Goal: Information Seeking & Learning: Learn about a topic

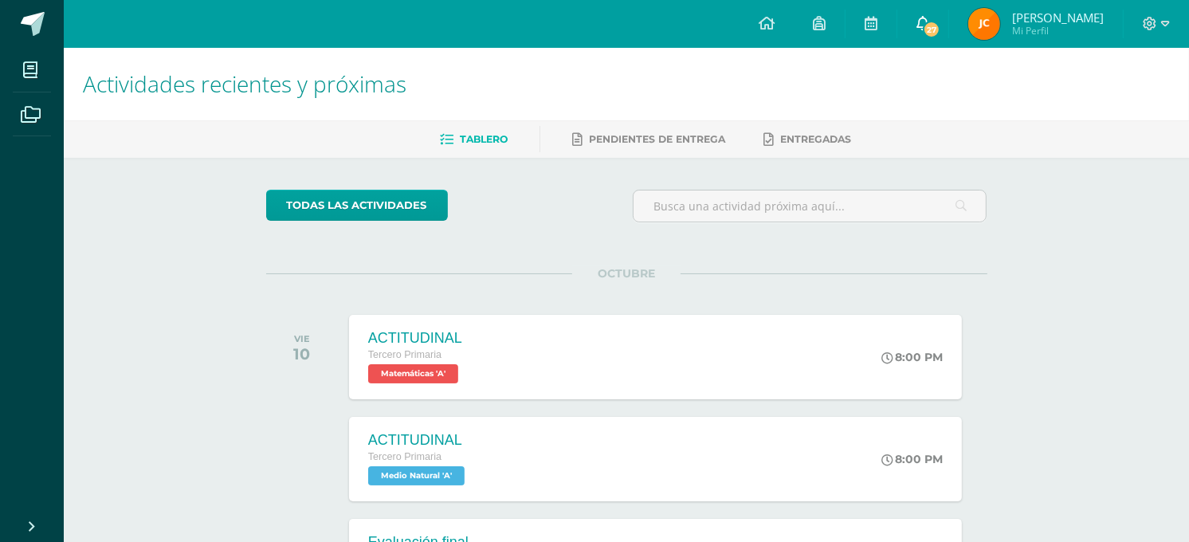
click at [918, 15] on span at bounding box center [923, 24] width 13 height 18
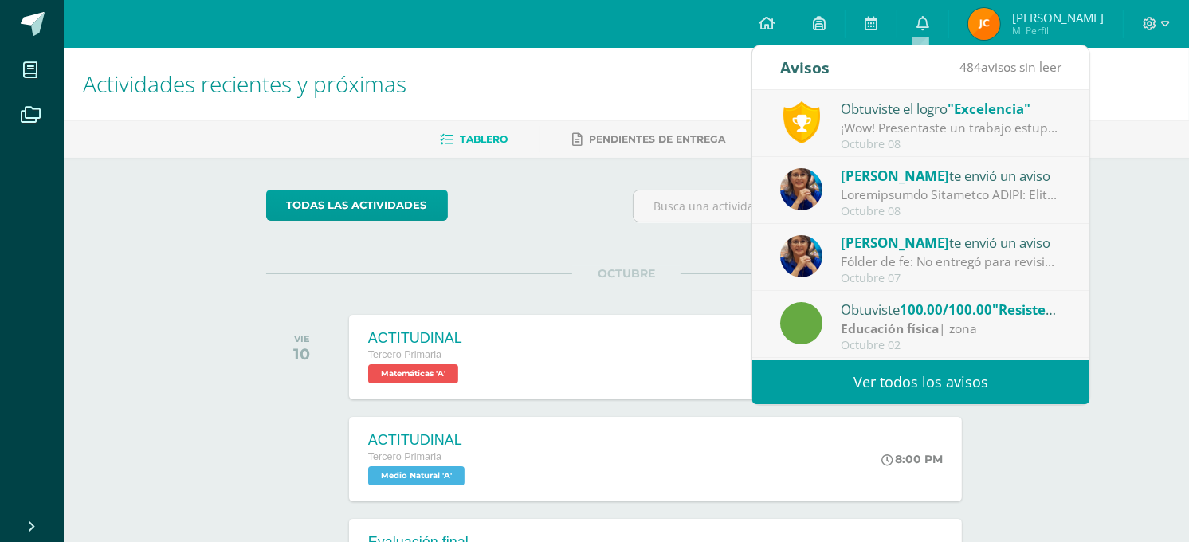
click at [957, 132] on div "¡Wow! Presentaste un trabajo estupendo, demostrando dominio del tema y además c…" at bounding box center [952, 128] width 222 height 18
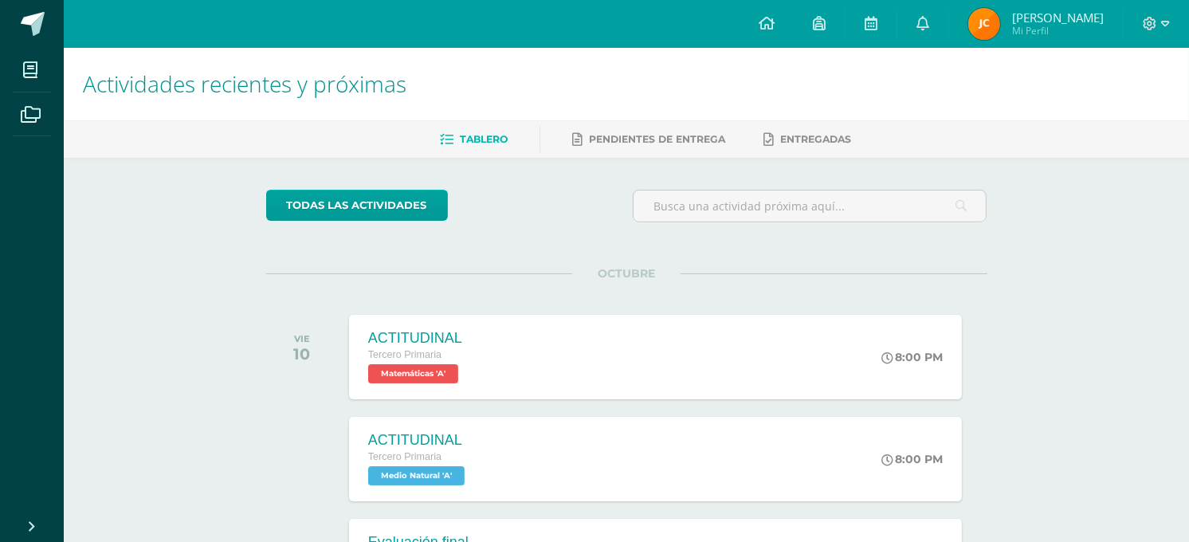
drag, startPoint x: 658, startPoint y: 257, endPoint x: 554, endPoint y: 258, distance: 103.7
click at [554, 258] on div "todas las Actividades No tienes actividades Échale un vistazo a los demás perío…" at bounding box center [626, 477] width 785 height 639
click at [926, 11] on link "0" at bounding box center [923, 24] width 51 height 48
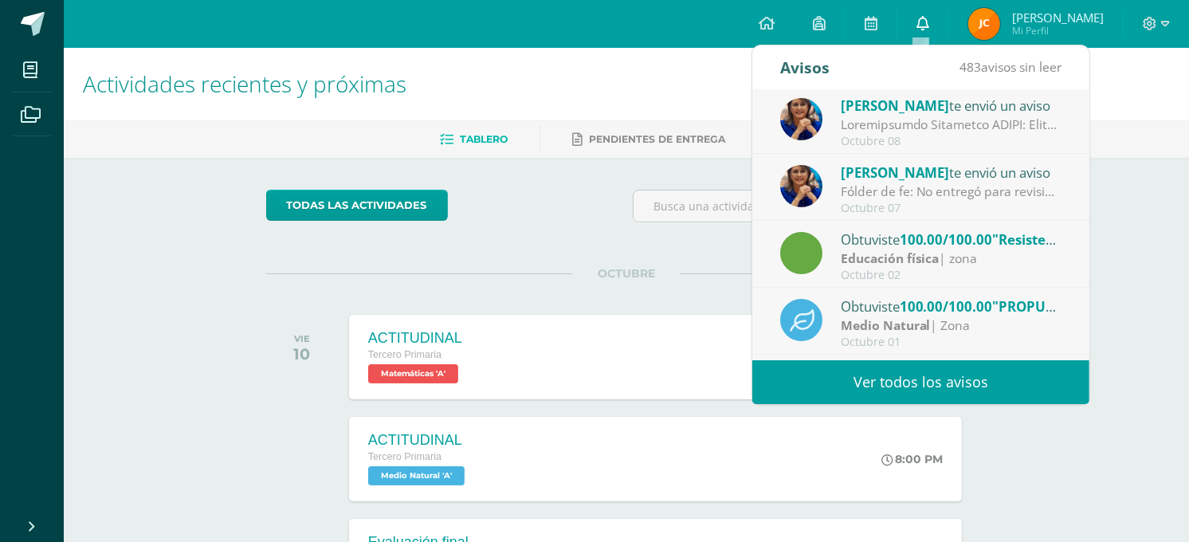
click at [926, 11] on link "0" at bounding box center [923, 24] width 51 height 48
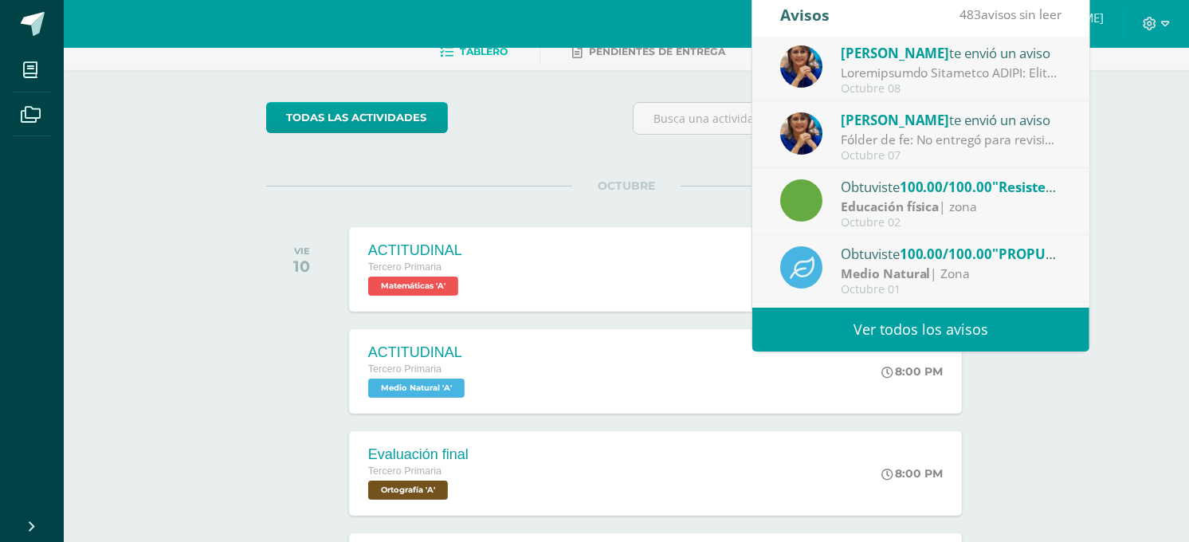
scroll to position [141, 0]
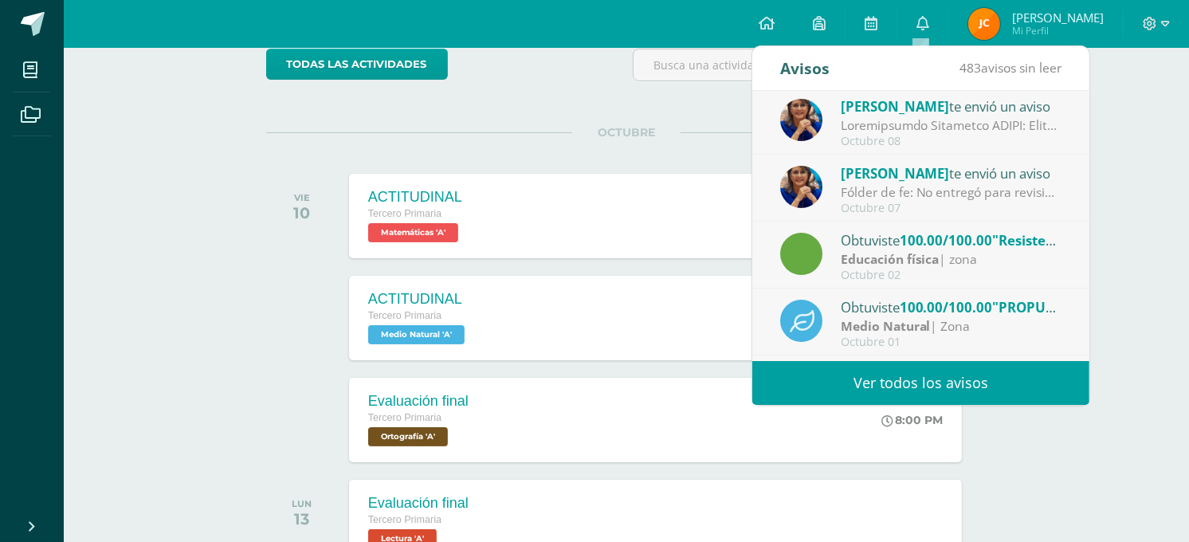
drag, startPoint x: 1073, startPoint y: 159, endPoint x: 1082, endPoint y: 180, distance: 22.5
click at [1085, 180] on div "Obtuviste el logro "Excelencia" ¡Wow! Presentaste un trabajo estupendo, demostr…" at bounding box center [921, 226] width 337 height 270
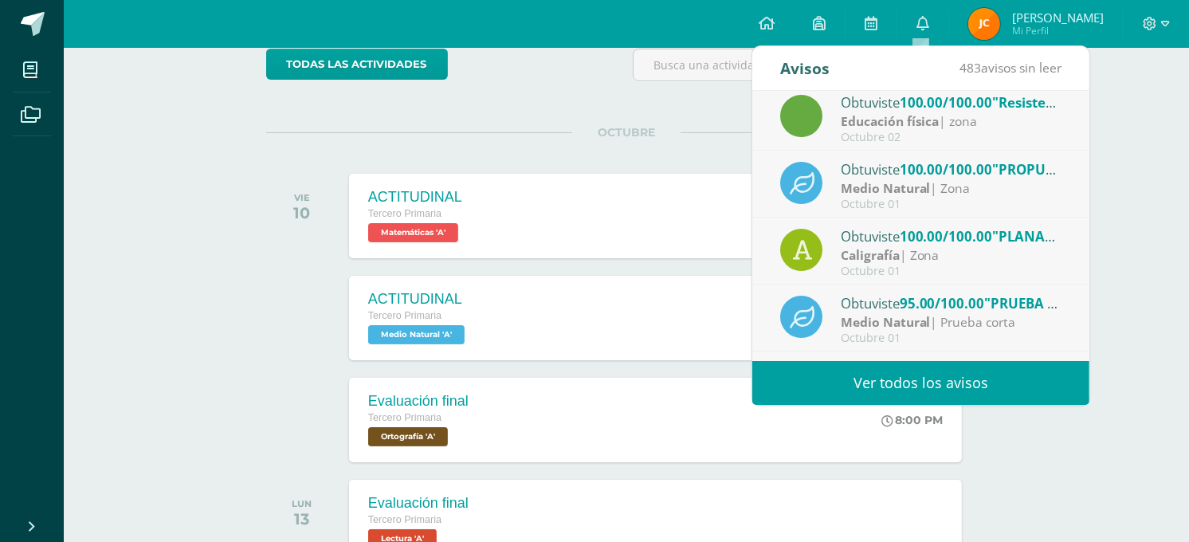
scroll to position [265, 0]
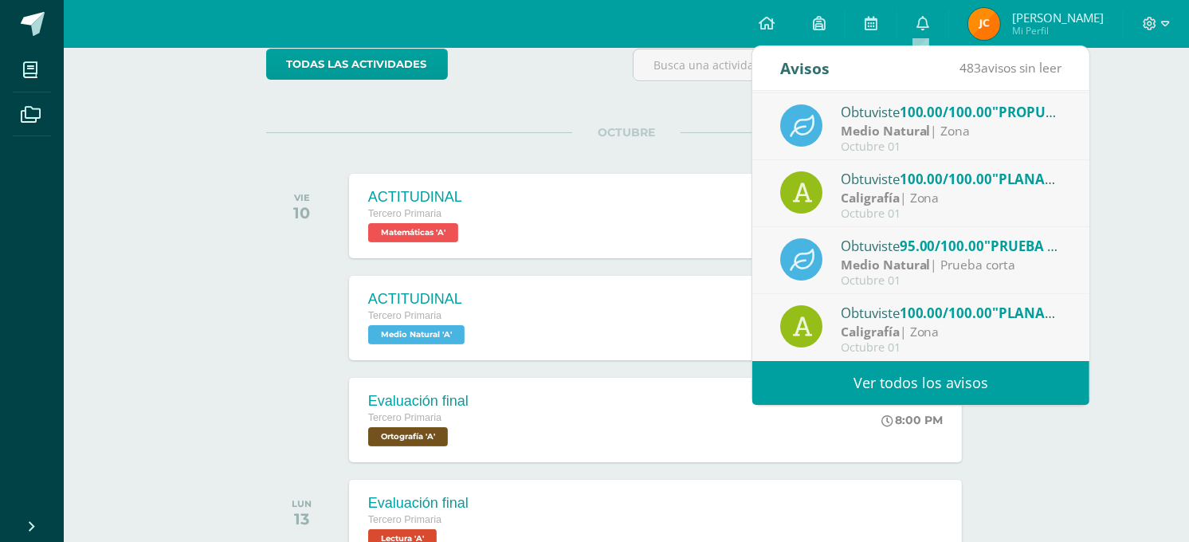
click at [495, 73] on div "todas las Actividades" at bounding box center [413, 71] width 306 height 45
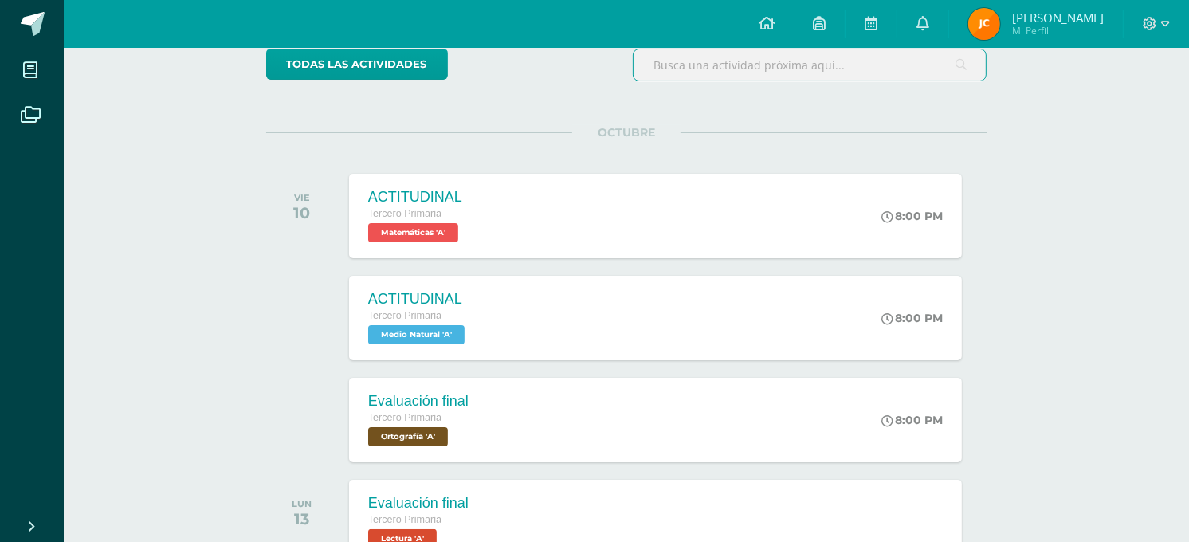
click at [722, 61] on input "text" at bounding box center [810, 64] width 353 height 31
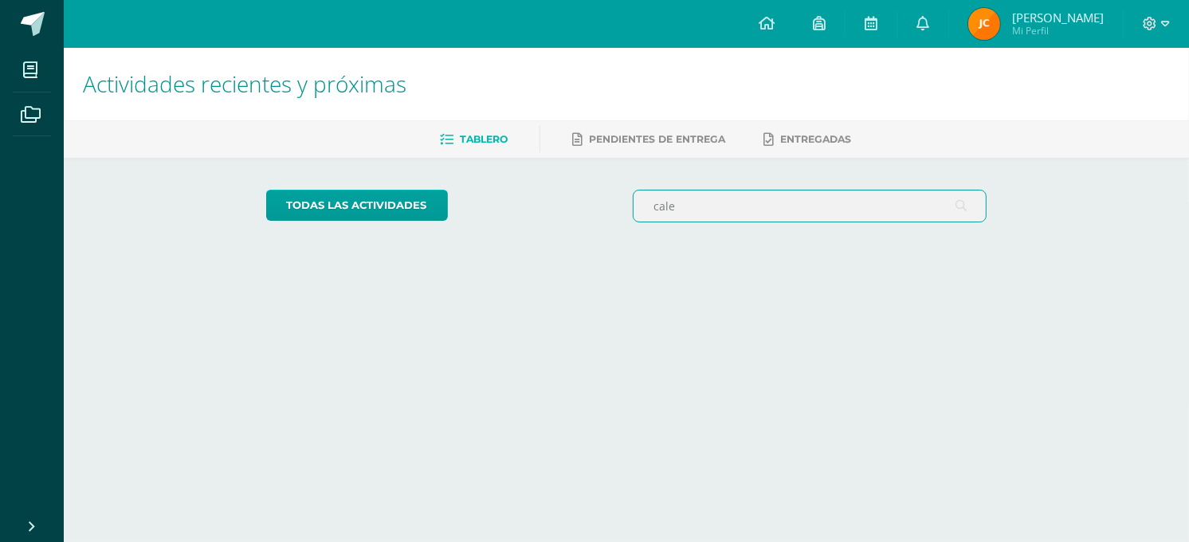
scroll to position [0, 0]
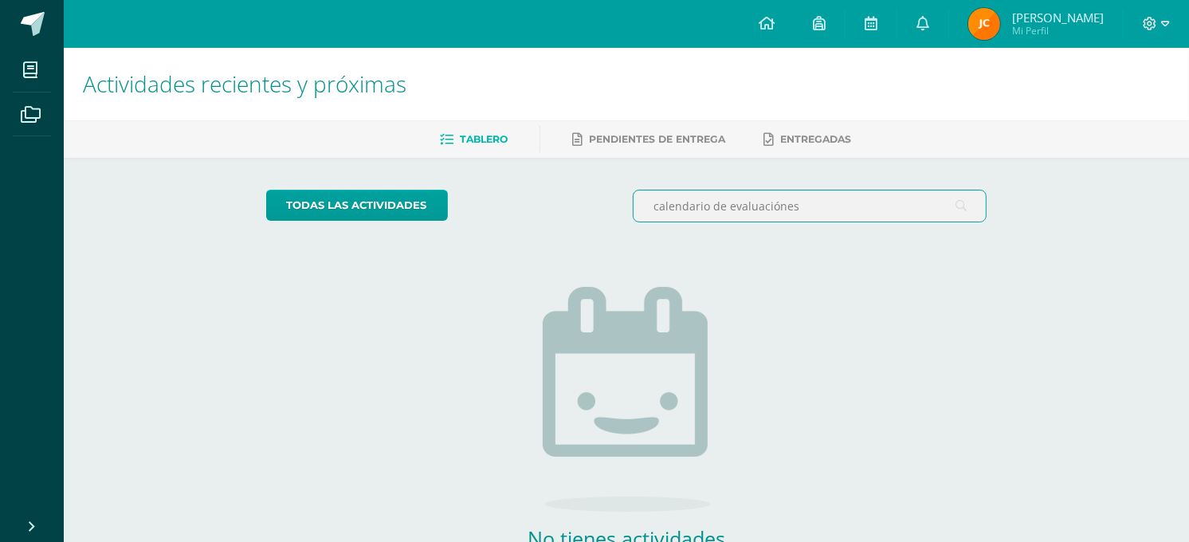
type input "calendario de evaluaciónes"
click at [769, 21] on icon at bounding box center [767, 23] width 16 height 14
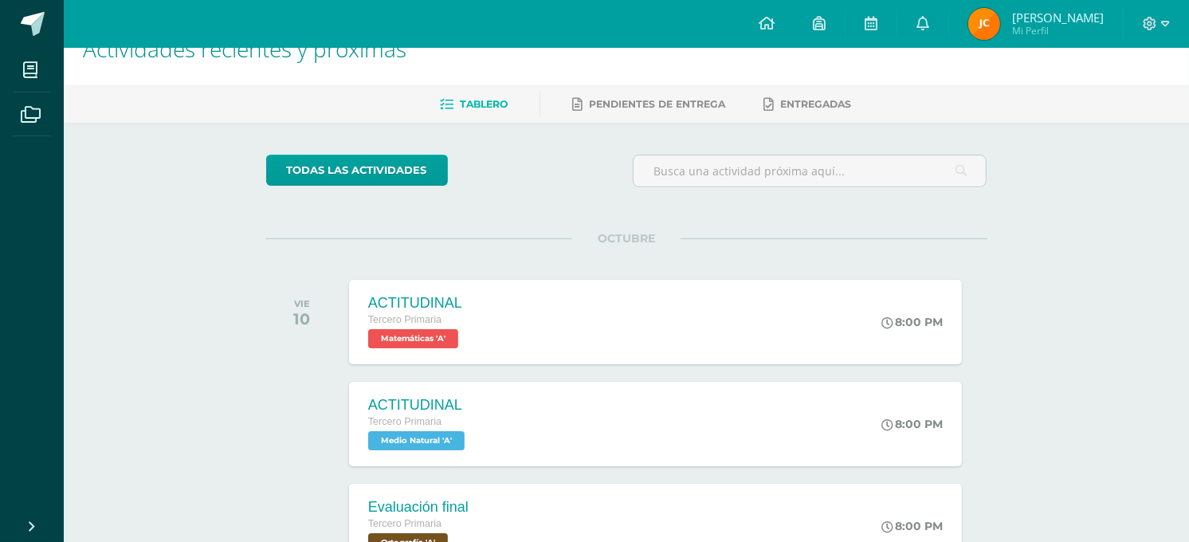
scroll to position [70, 0]
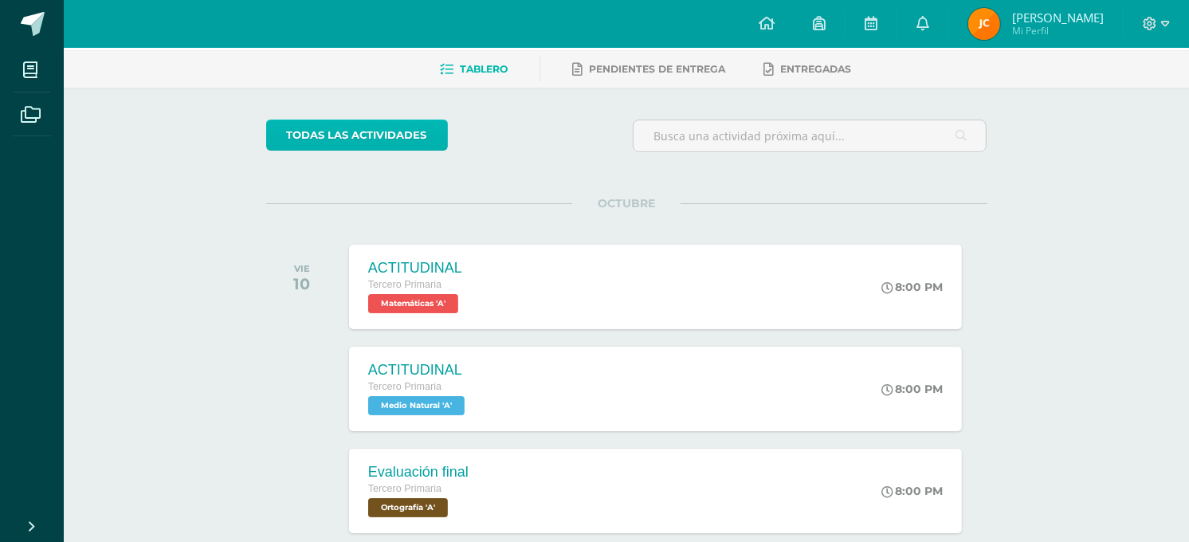
click at [383, 128] on link "todas las Actividades" at bounding box center [357, 135] width 182 height 31
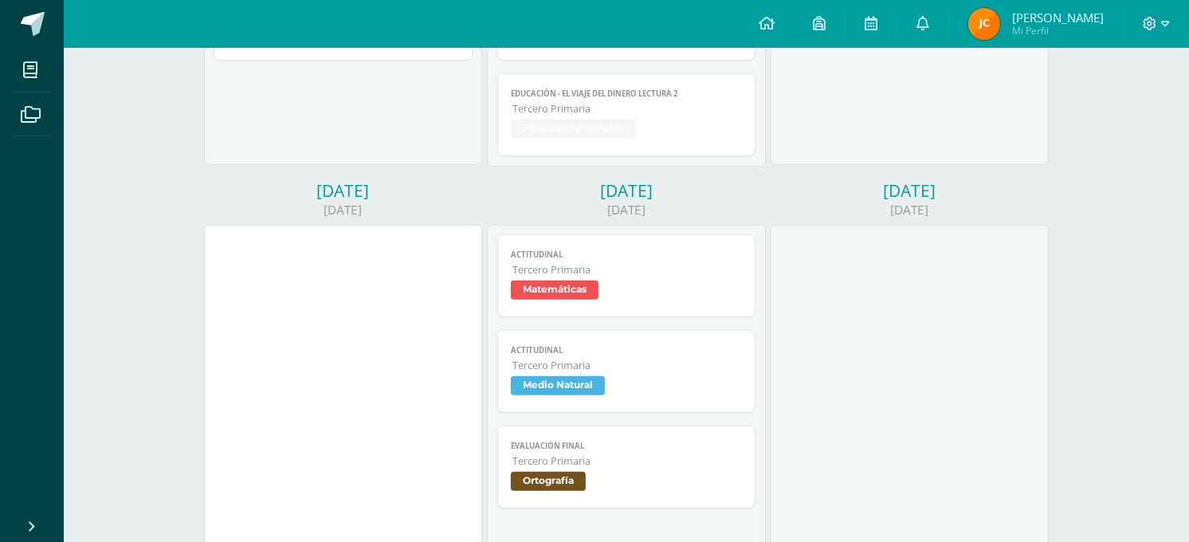
scroll to position [850, 0]
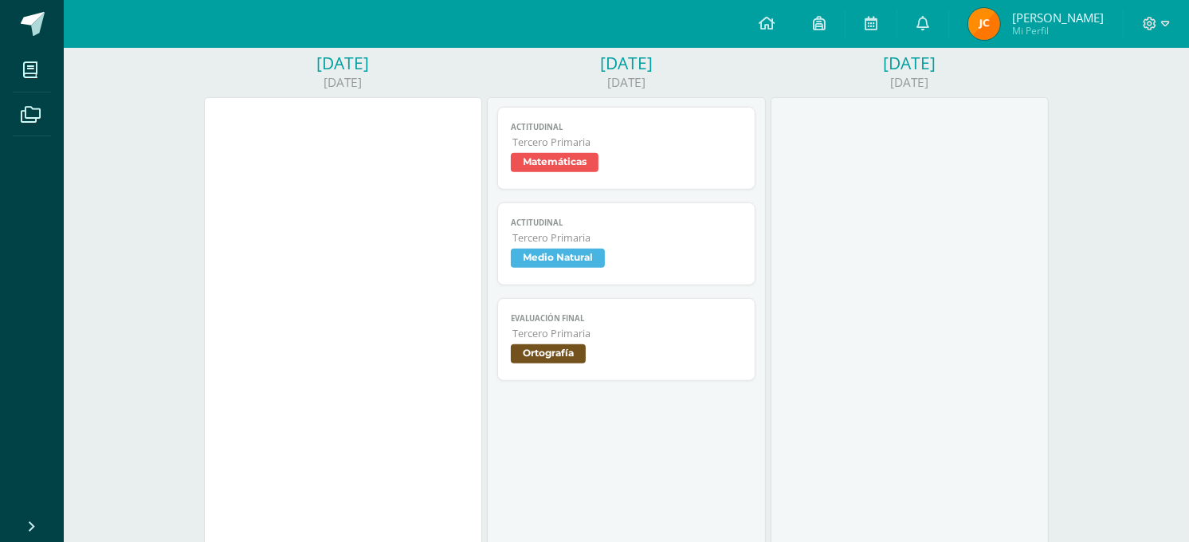
click at [545, 149] on link "ACTITUDINAL Tercero Primaria Matemáticas" at bounding box center [626, 148] width 259 height 83
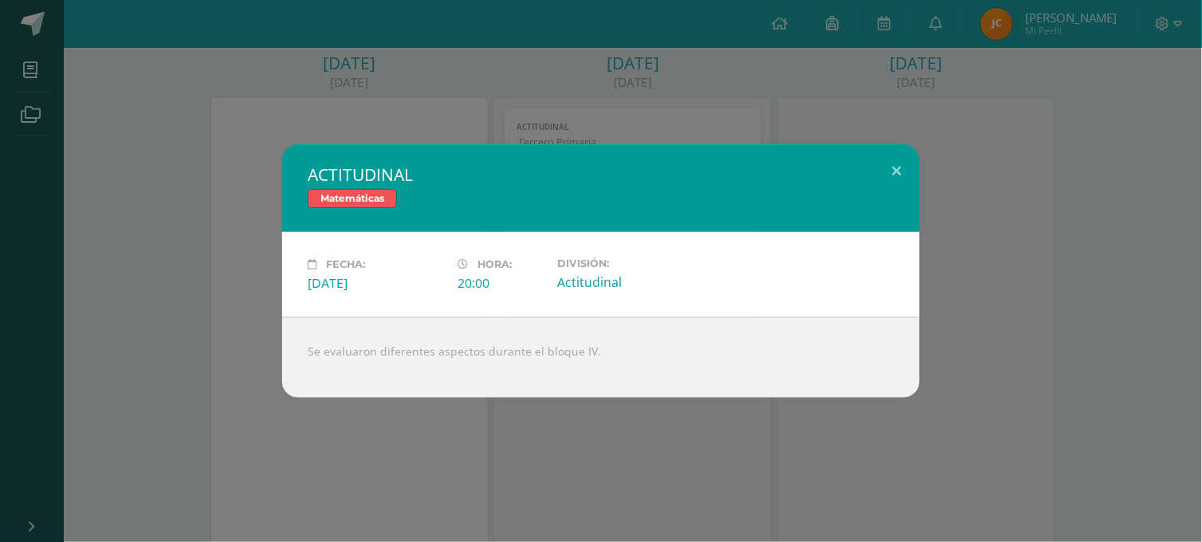
click at [545, 149] on div "ACTITUDINAL Matemáticas" at bounding box center [601, 188] width 638 height 88
click at [891, 167] on button at bounding box center [897, 171] width 45 height 54
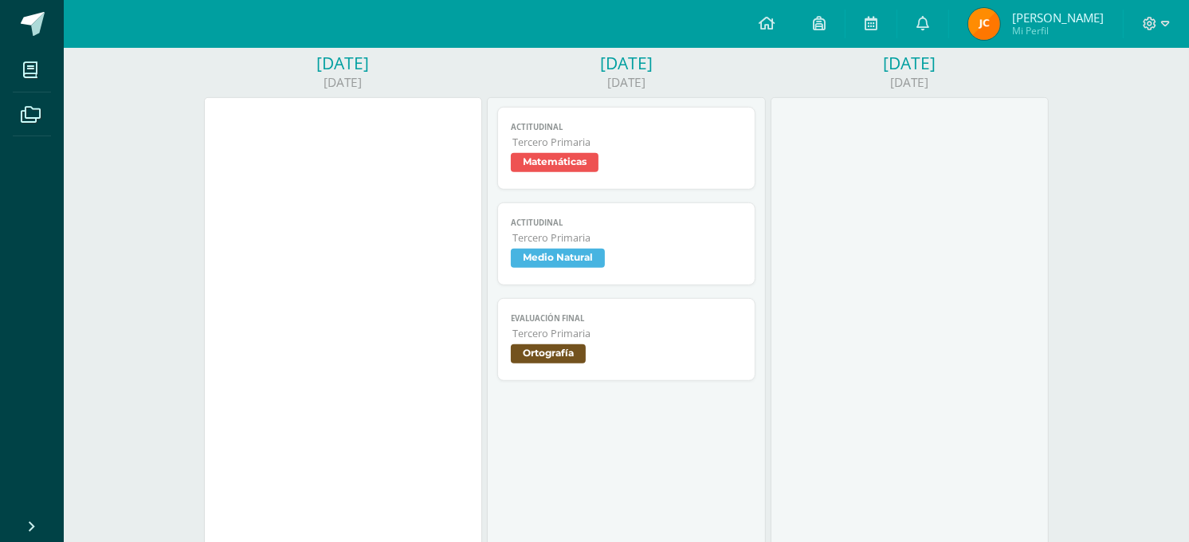
click at [633, 349] on span "Ortografía" at bounding box center [627, 355] width 232 height 23
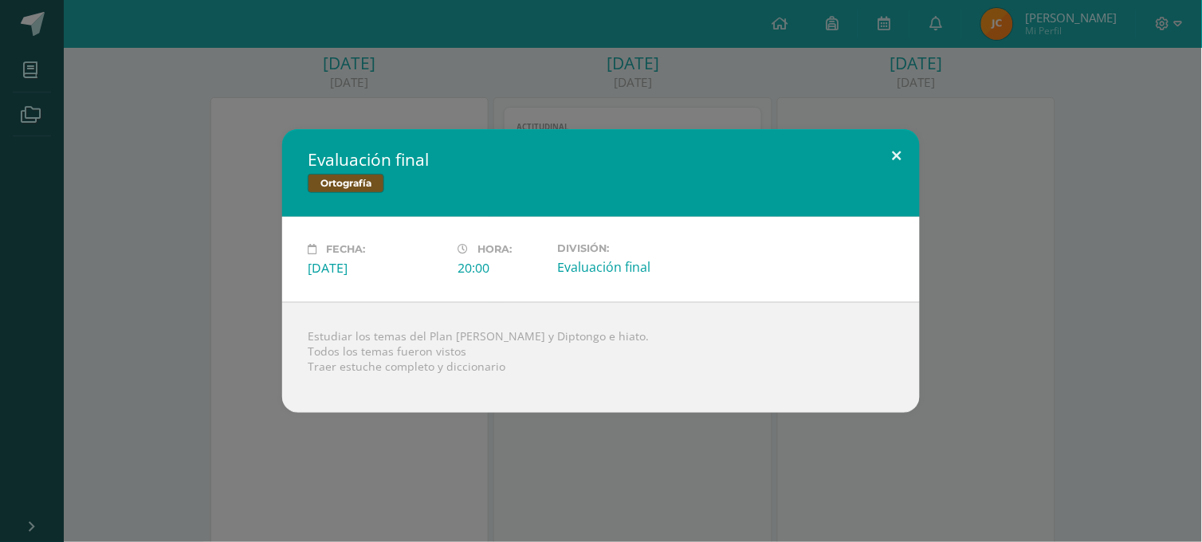
click at [901, 157] on button at bounding box center [897, 156] width 45 height 54
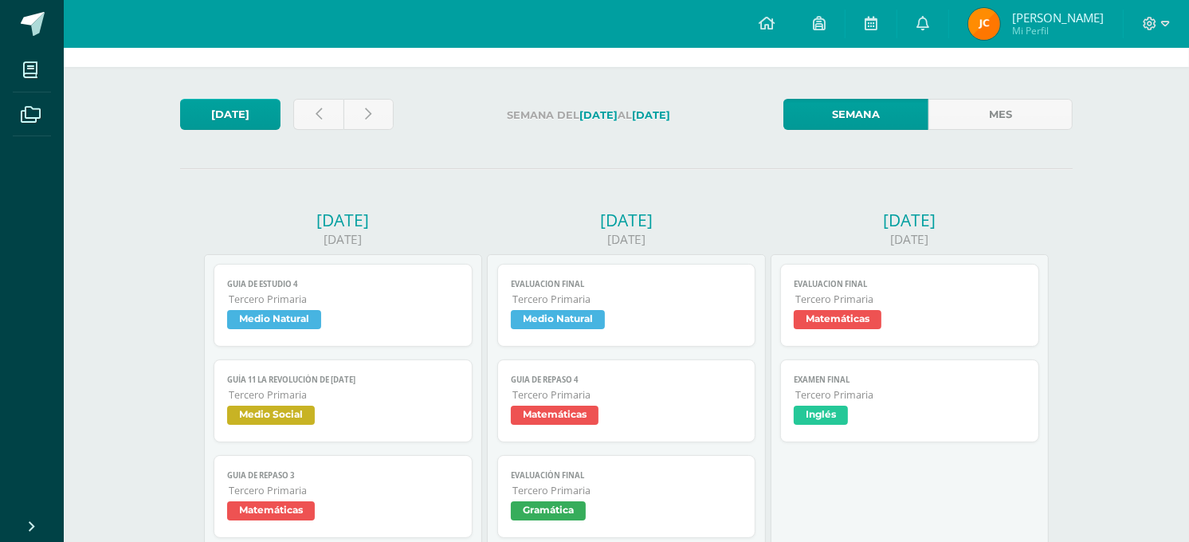
scroll to position [0, 0]
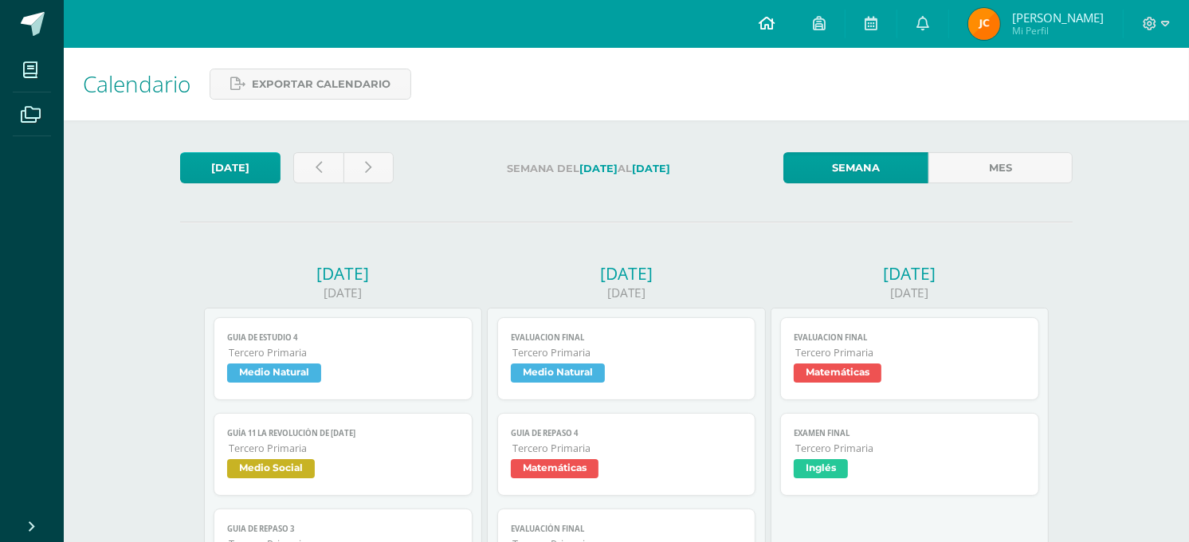
click at [759, 24] on icon at bounding box center [767, 23] width 16 height 14
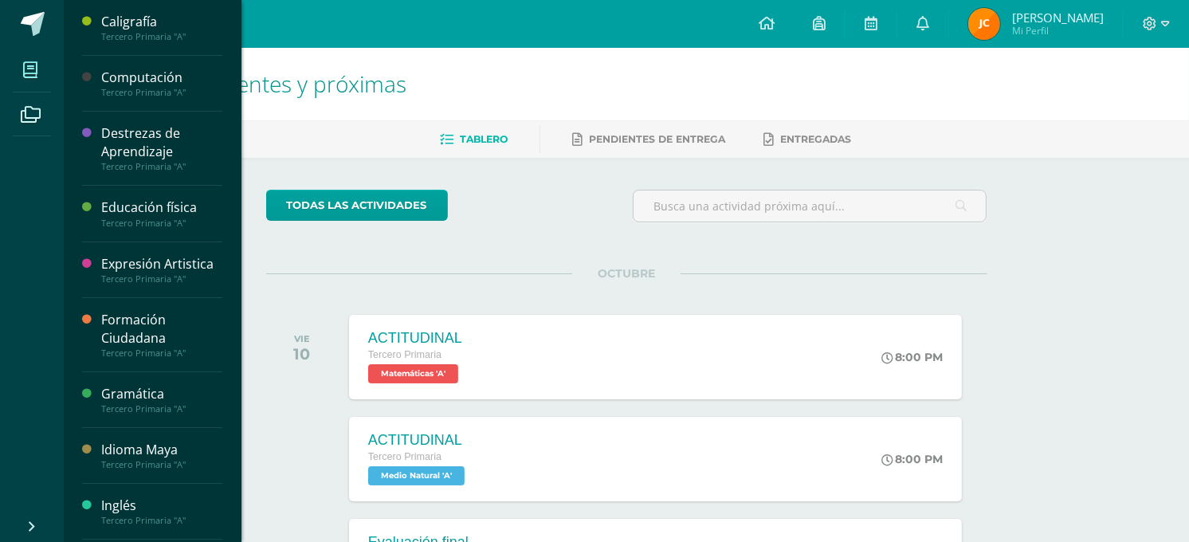
click at [46, 84] on span at bounding box center [31, 70] width 36 height 36
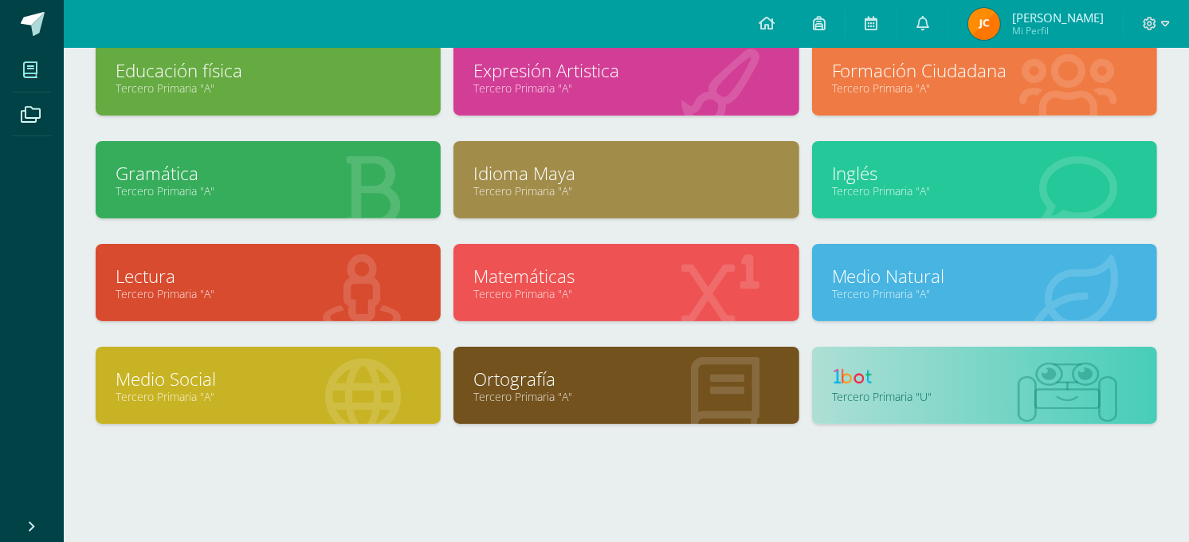
scroll to position [225, 0]
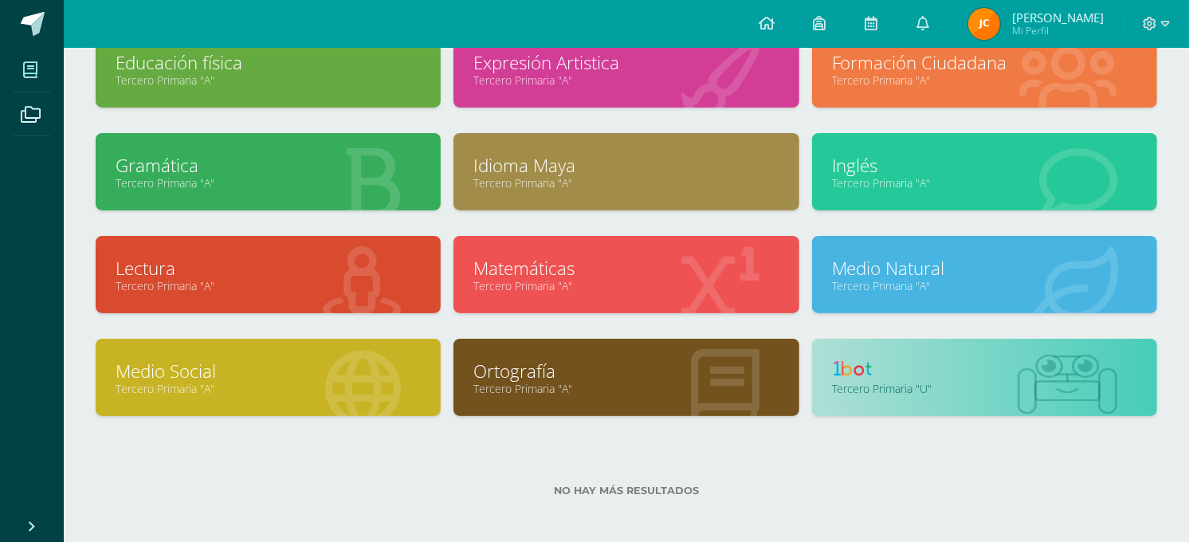
click at [934, 386] on link "Tercero Primaria "U"" at bounding box center [984, 388] width 305 height 15
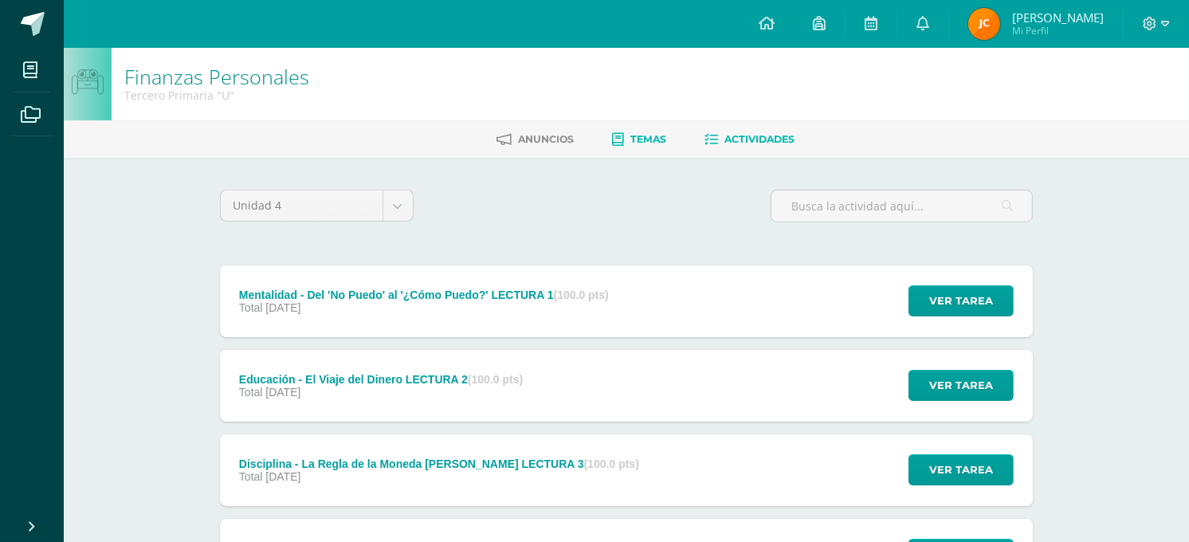
click at [666, 138] on span "Temas" at bounding box center [649, 139] width 36 height 12
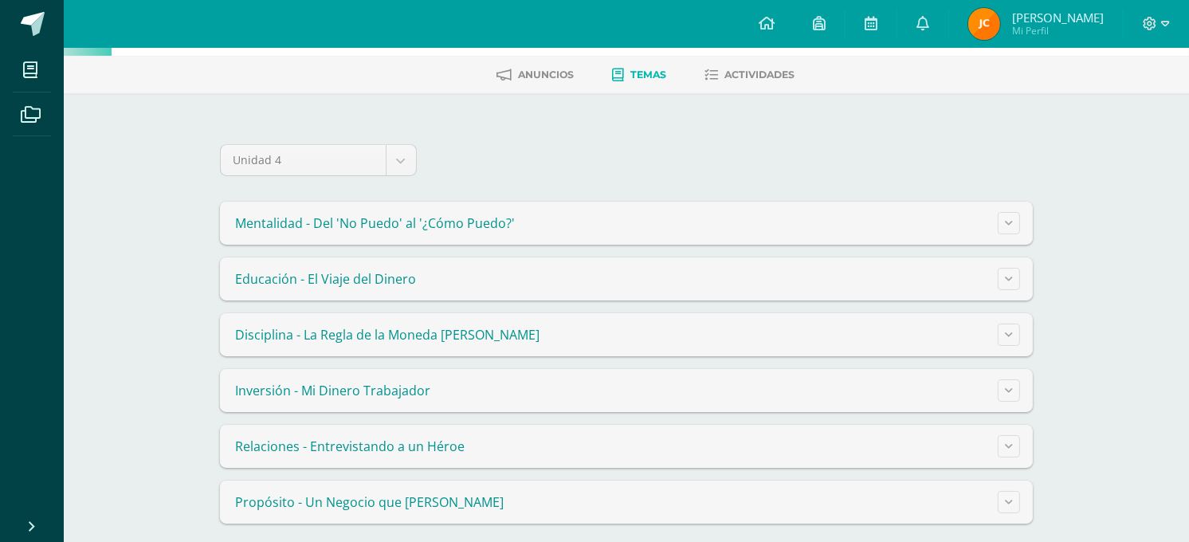
scroll to position [73, 0]
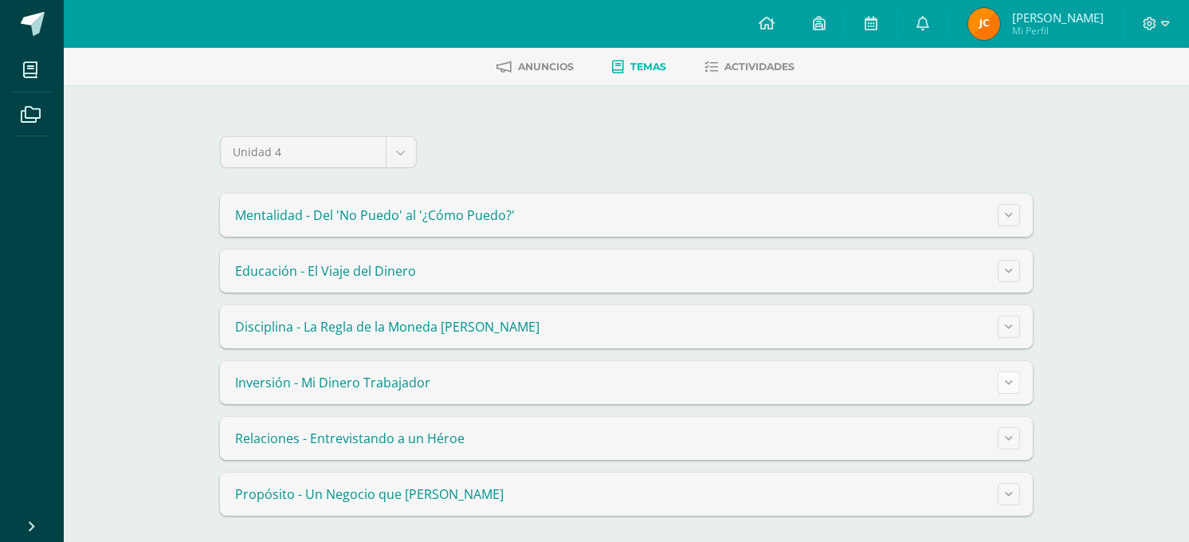
click at [1008, 379] on icon at bounding box center [1009, 382] width 8 height 9
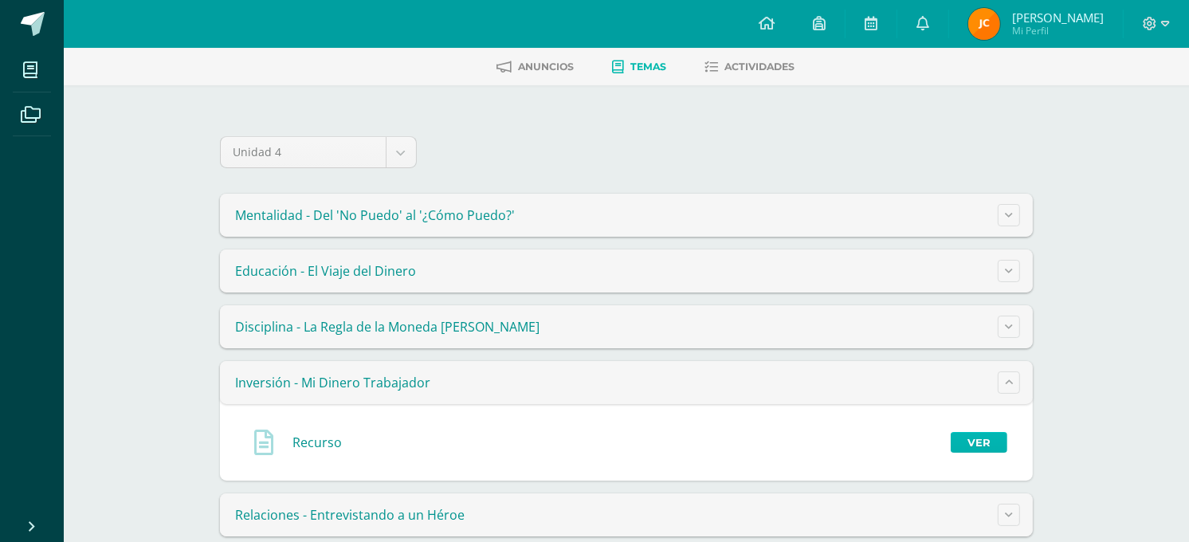
click at [978, 433] on link "Ver" at bounding box center [979, 442] width 57 height 21
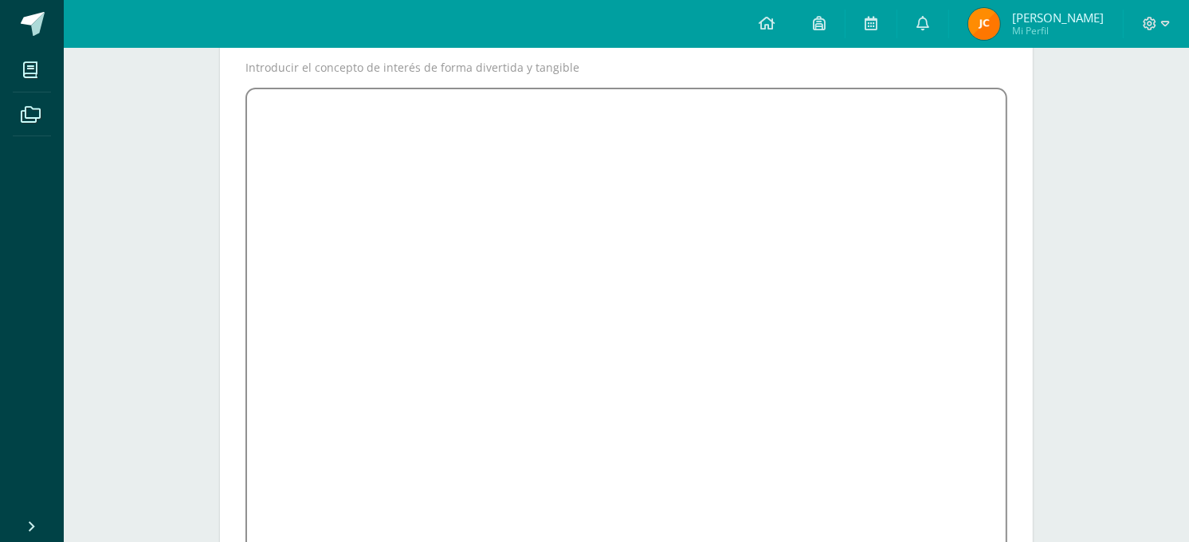
scroll to position [235, 0]
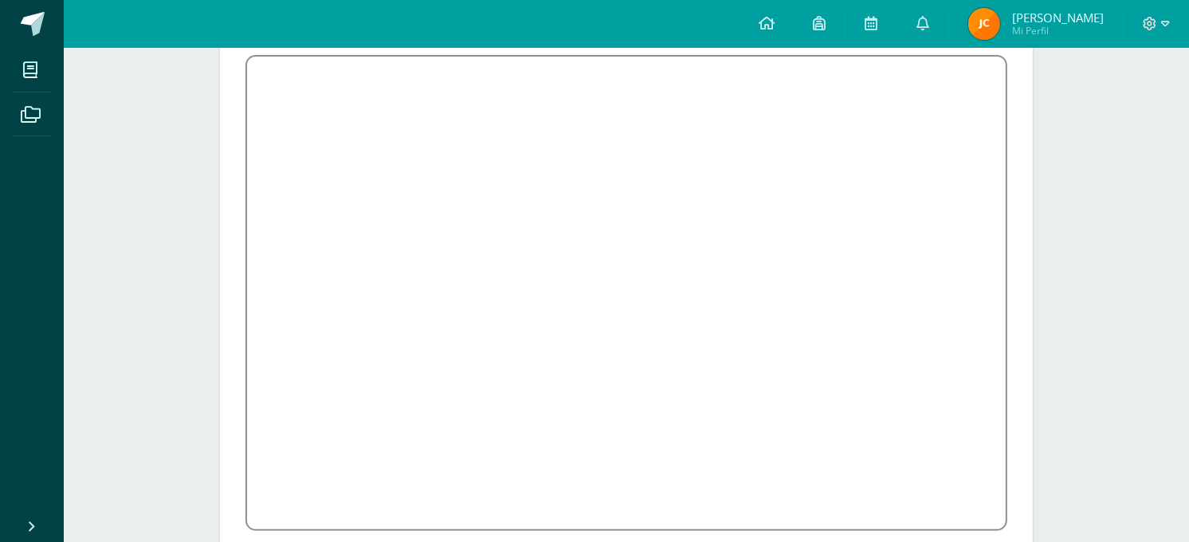
click at [1054, 308] on div "Recurso Introducir el concepto de interés de forma divertida y tangible ﻿ ﻿" at bounding box center [626, 264] width 877 height 682
click at [771, 25] on icon at bounding box center [767, 23] width 16 height 14
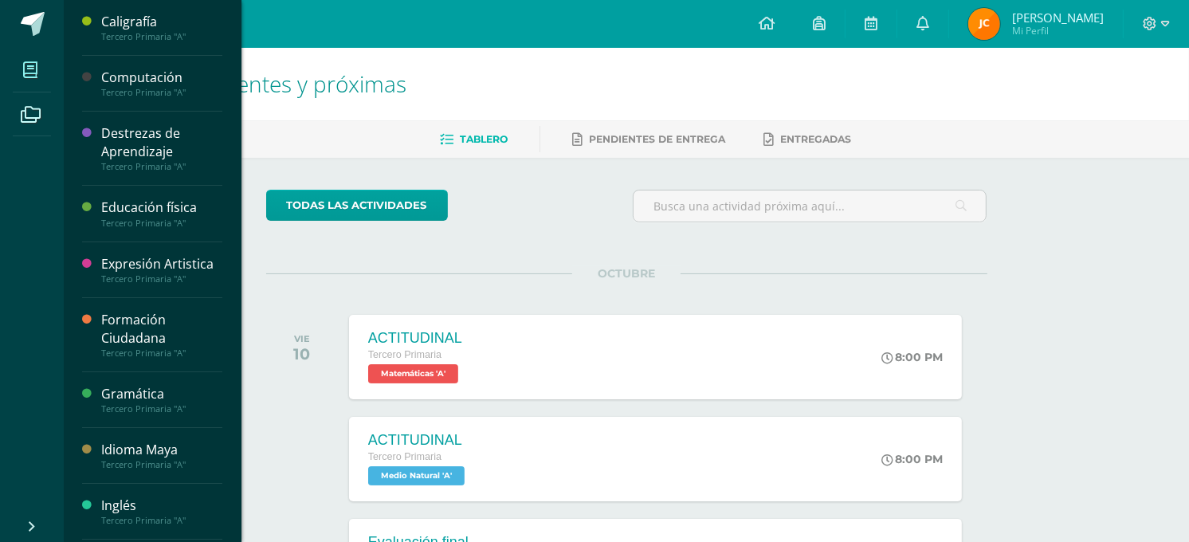
click at [41, 81] on span at bounding box center [31, 70] width 36 height 36
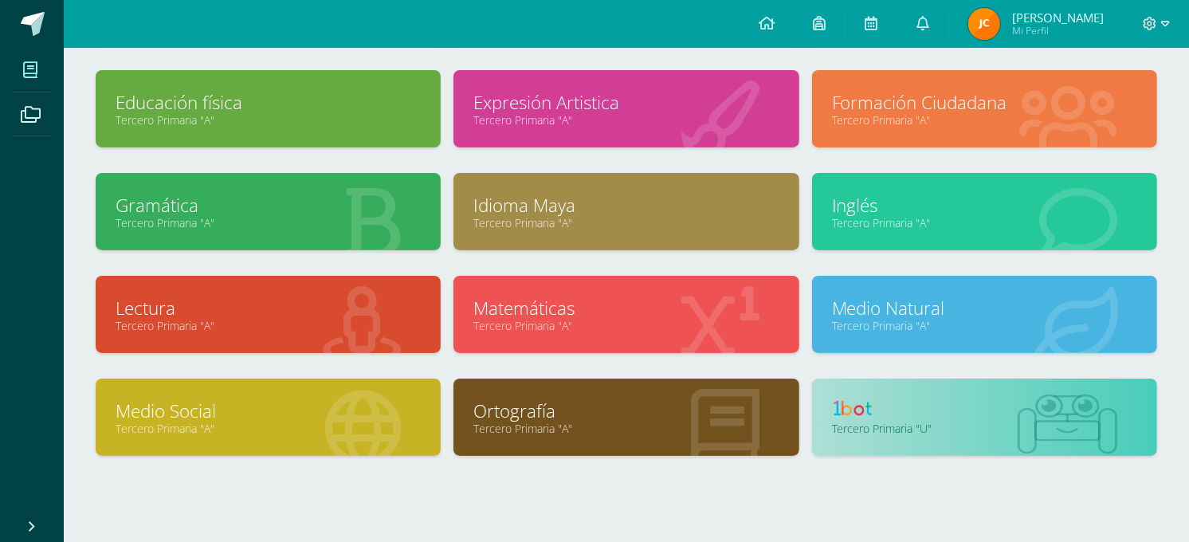
scroll to position [225, 0]
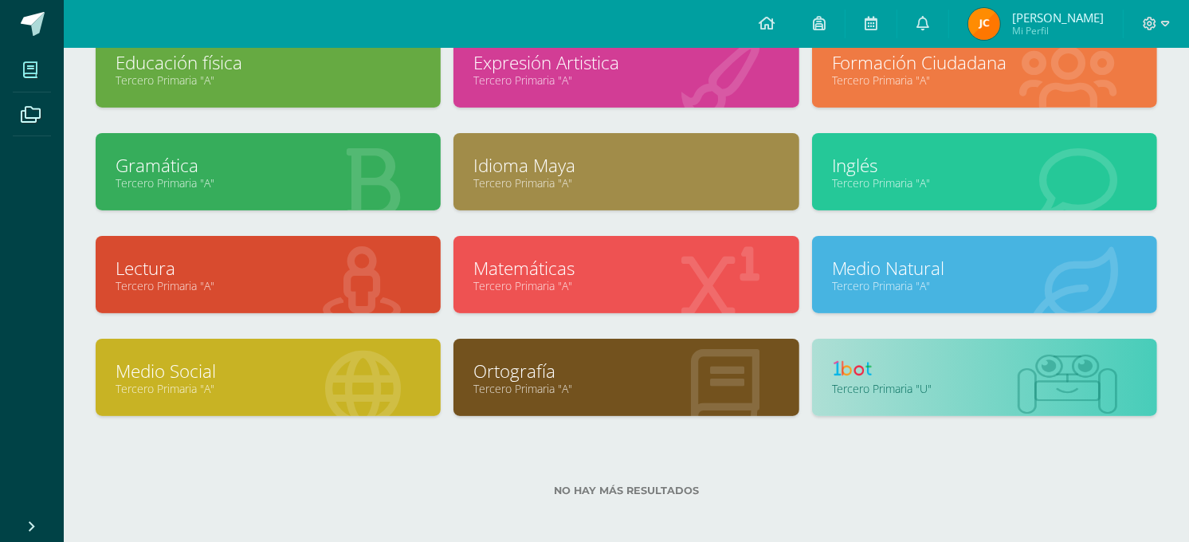
click at [926, 353] on div "Tercero Primaria "U"" at bounding box center [984, 377] width 345 height 77
click at [901, 354] on div "Tercero Primaria "U"" at bounding box center [984, 377] width 345 height 77
click at [901, 359] on link at bounding box center [984, 371] width 305 height 25
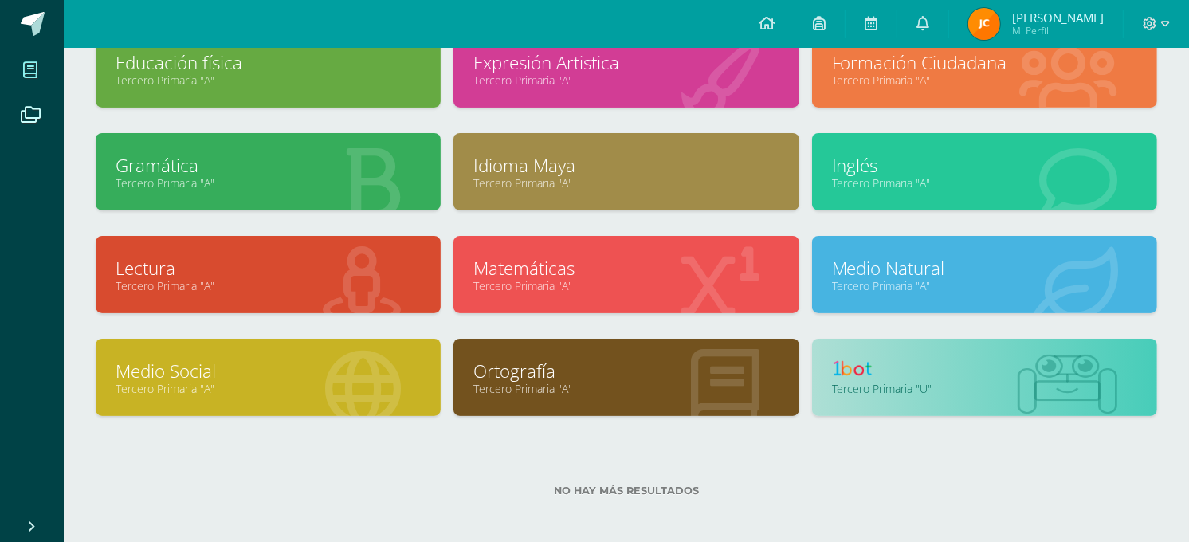
click at [899, 359] on link at bounding box center [984, 371] width 305 height 25
click at [896, 362] on link at bounding box center [984, 371] width 305 height 25
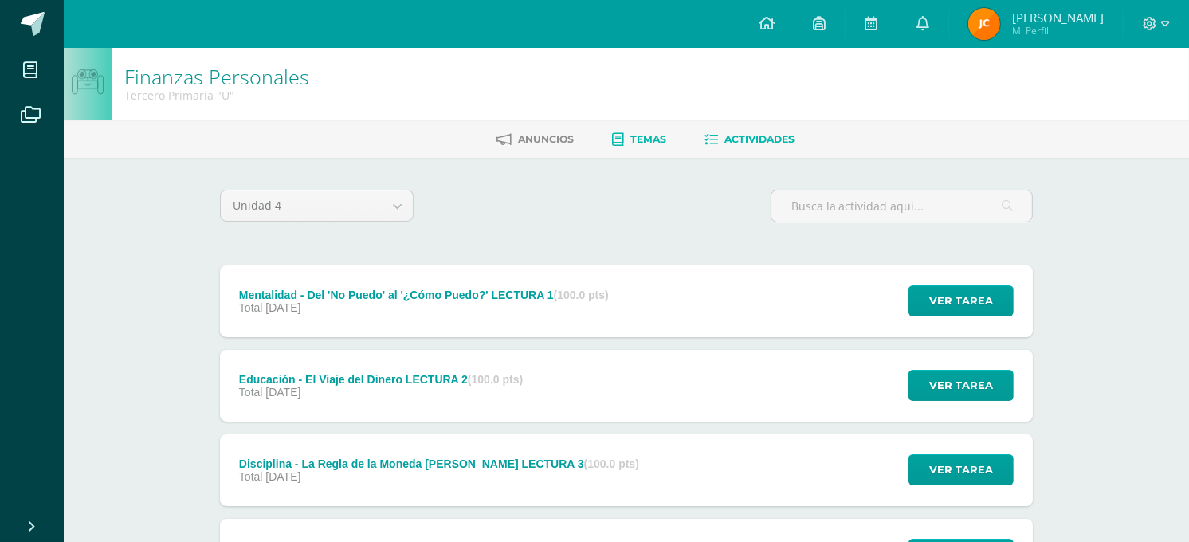
click at [639, 133] on span "Temas" at bounding box center [649, 139] width 36 height 12
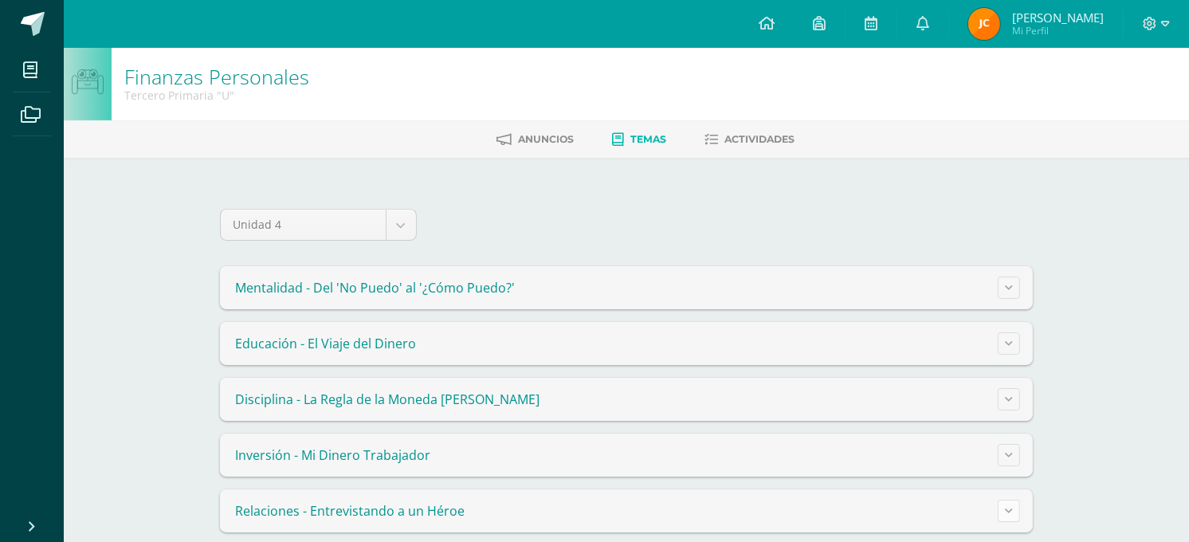
click at [1009, 506] on icon at bounding box center [1009, 510] width 8 height 9
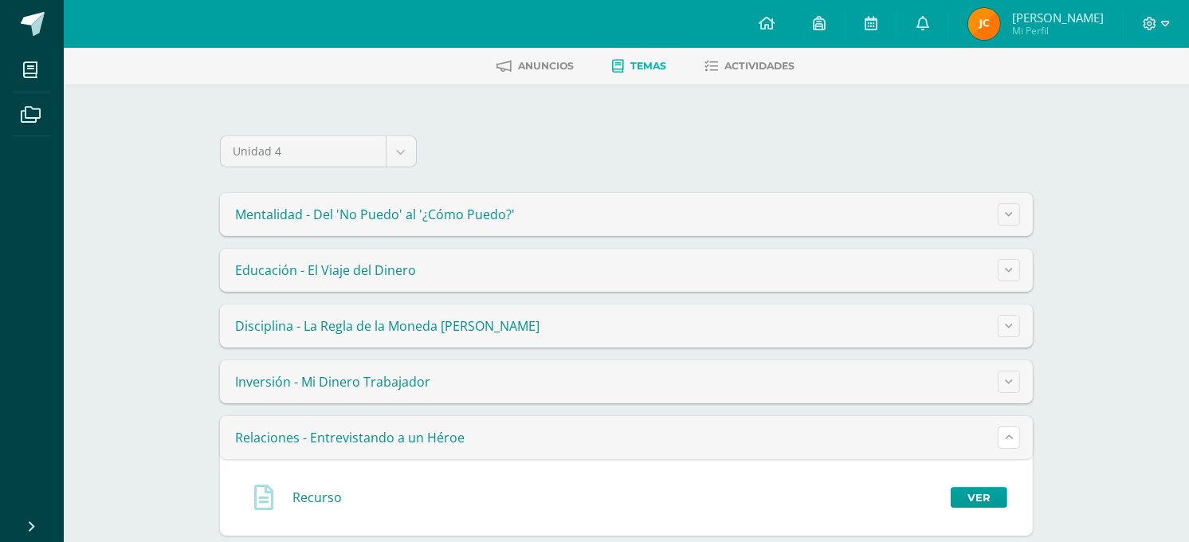
scroll to position [78, 0]
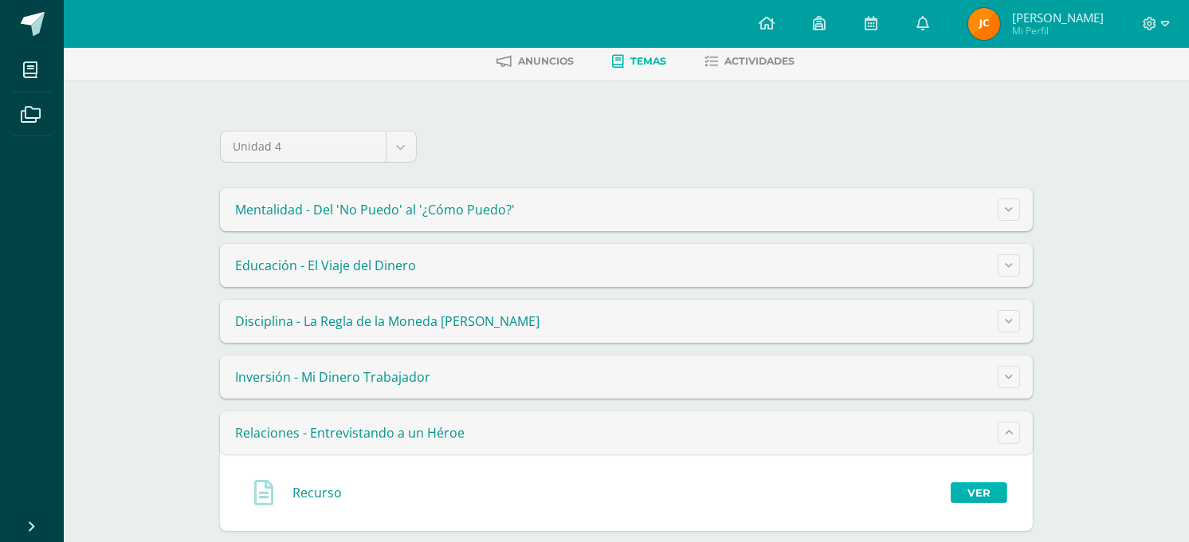
click at [963, 482] on link "Ver" at bounding box center [979, 492] width 57 height 21
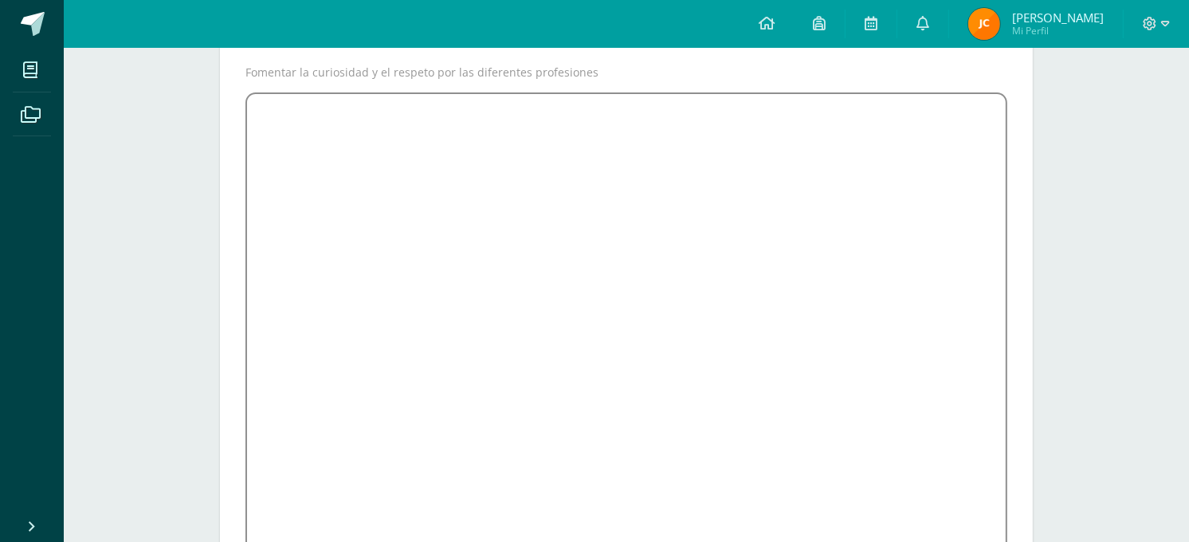
scroll to position [214, 0]
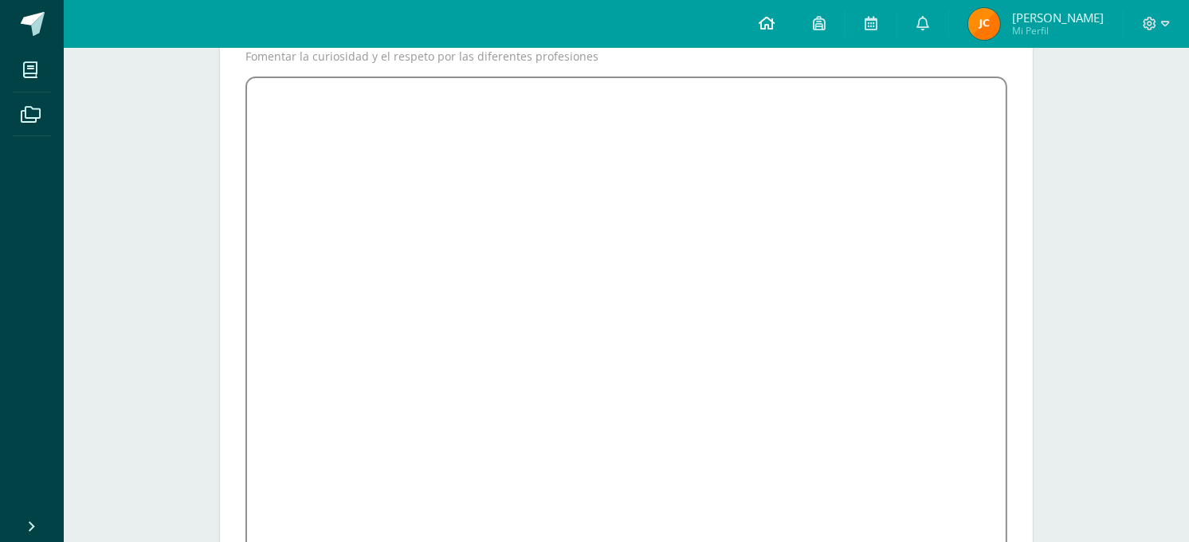
click at [769, 33] on link at bounding box center [767, 24] width 54 height 48
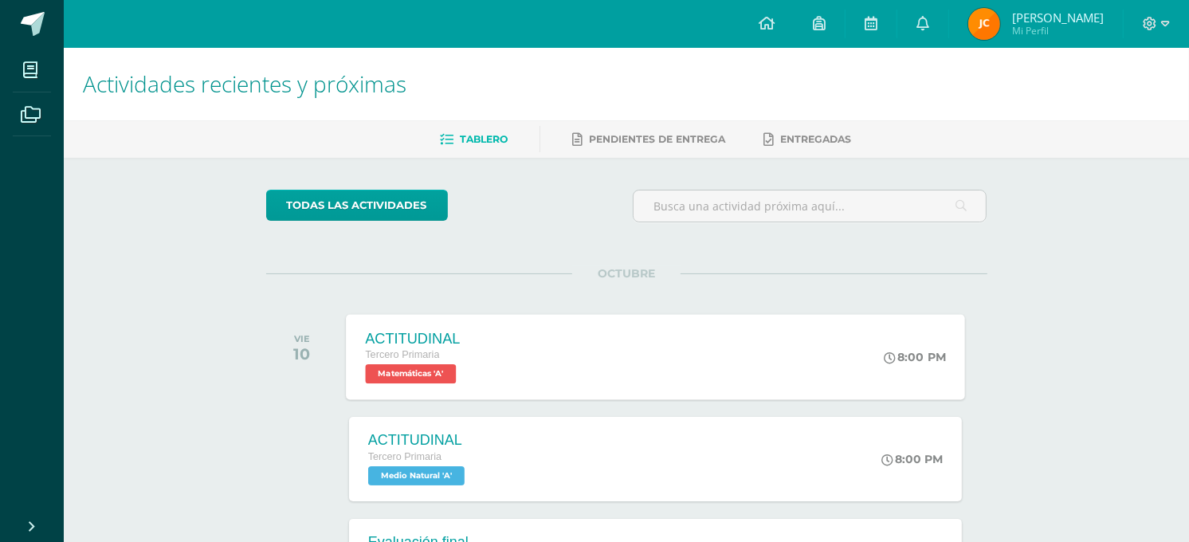
click at [624, 336] on div "ACTITUDINAL Tercero Primaria Matemáticas 'A' 8:00 PM ACTITUDINAL Matemáticas Ca…" at bounding box center [655, 356] width 619 height 85
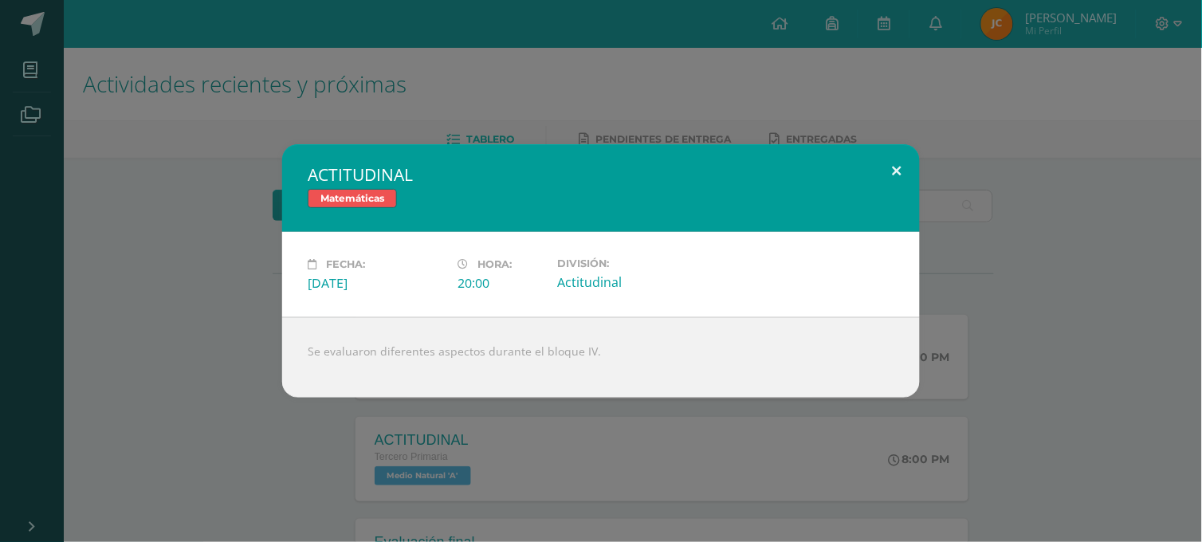
click at [903, 176] on button at bounding box center [897, 171] width 45 height 54
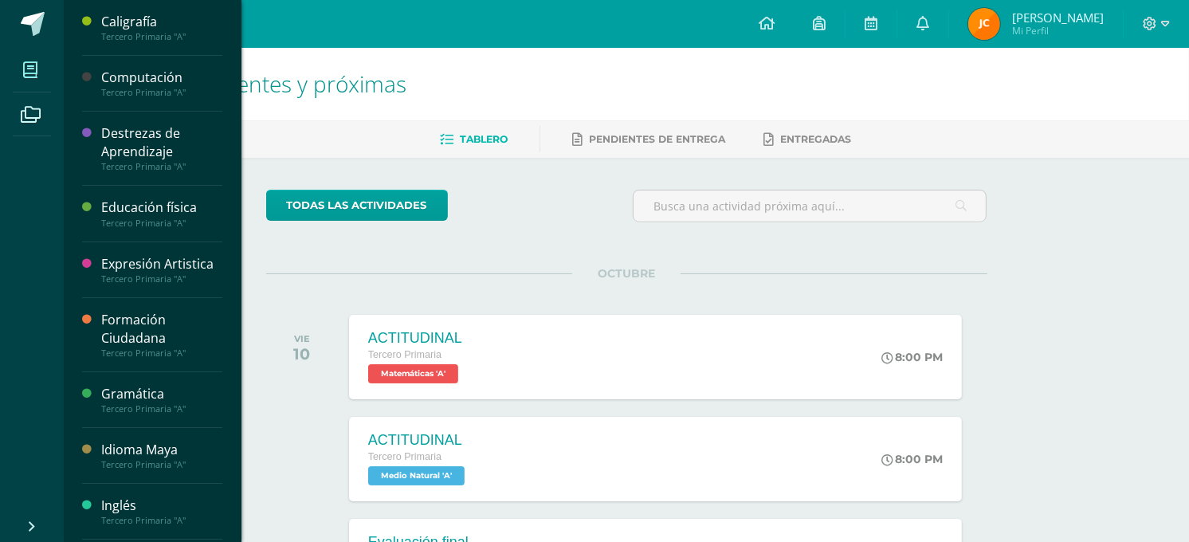
click at [29, 85] on span at bounding box center [31, 70] width 36 height 36
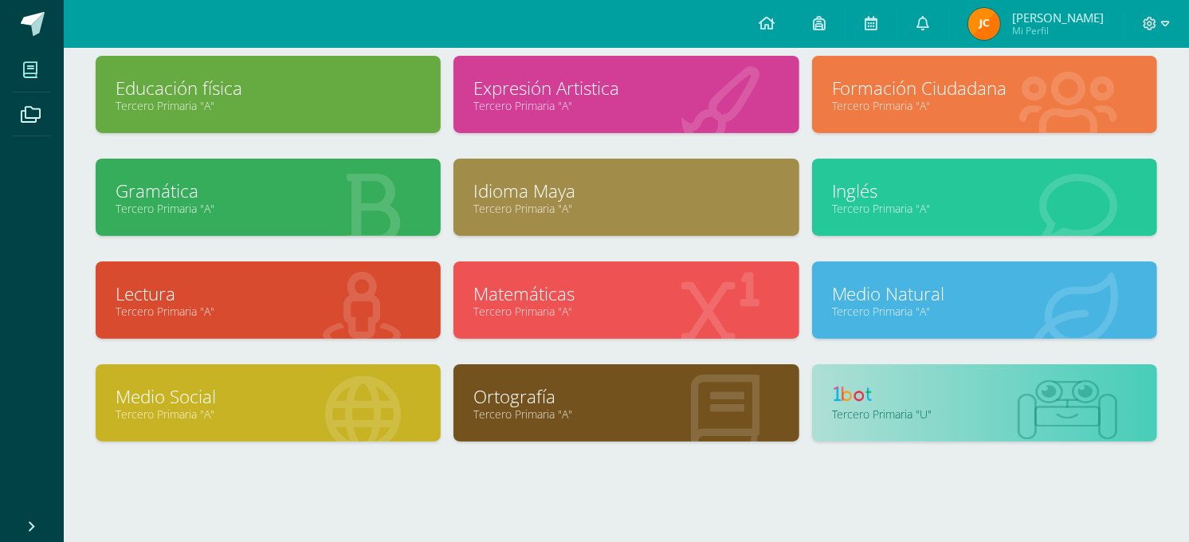
scroll to position [225, 0]
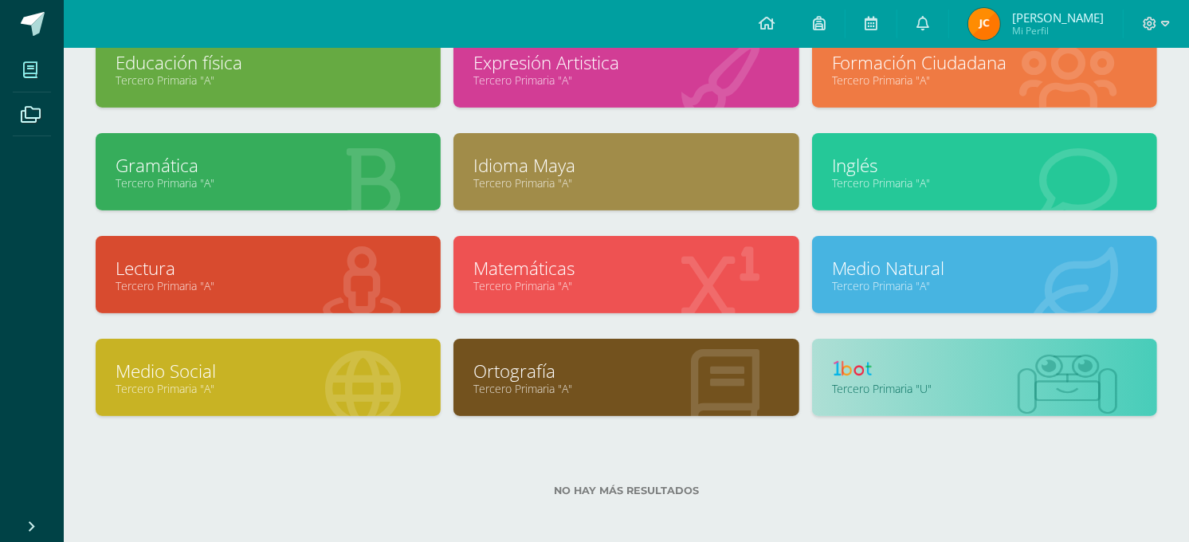
click at [957, 362] on link at bounding box center [984, 371] width 305 height 25
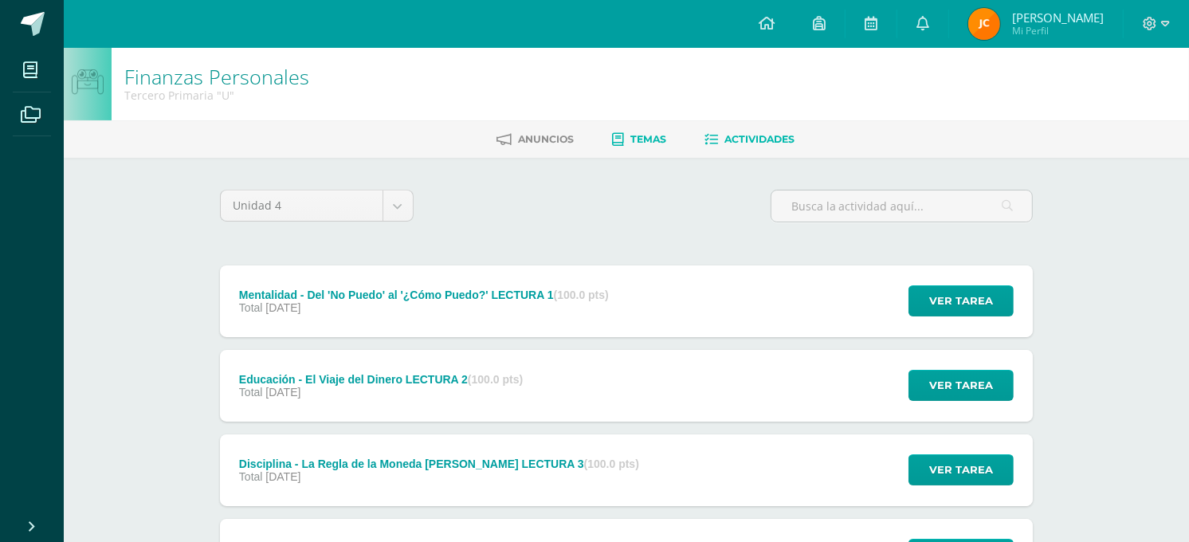
click at [644, 140] on span "Temas" at bounding box center [649, 139] width 36 height 12
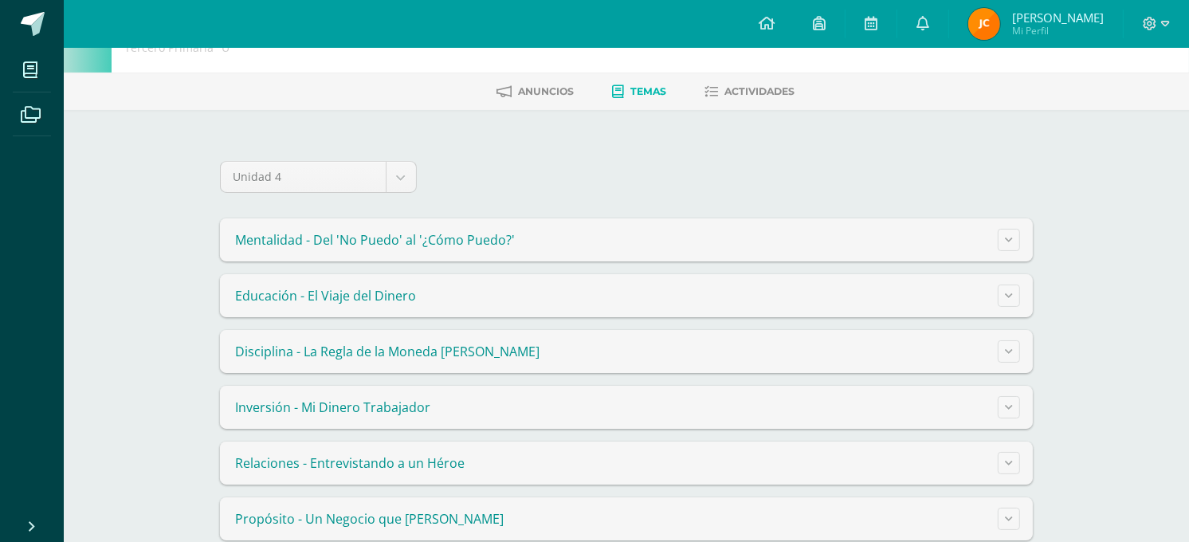
scroll to position [73, 0]
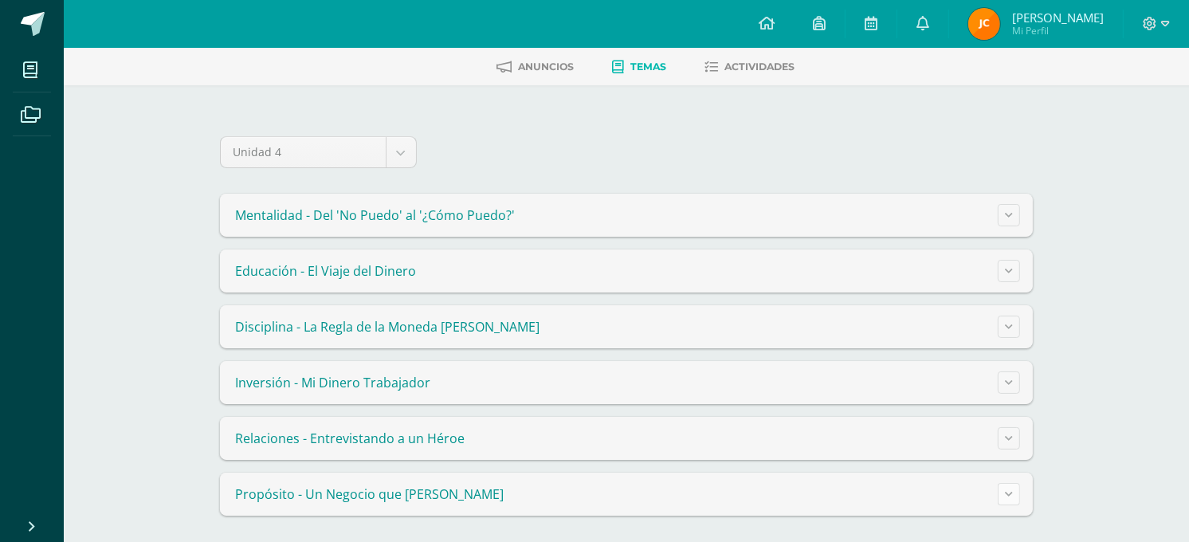
click at [1003, 491] on button at bounding box center [1009, 494] width 22 height 22
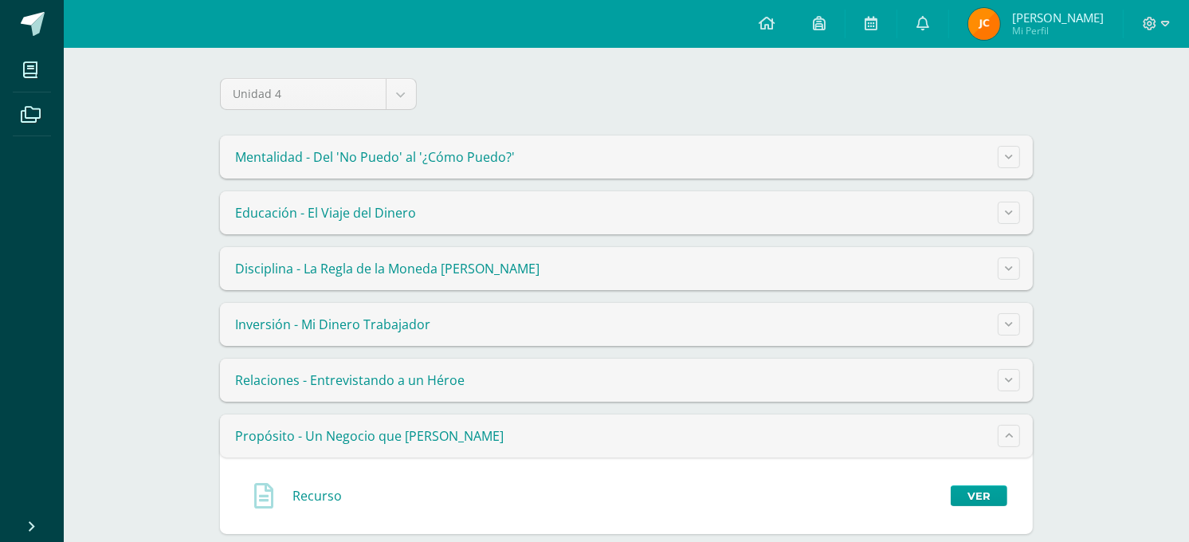
scroll to position [149, 0]
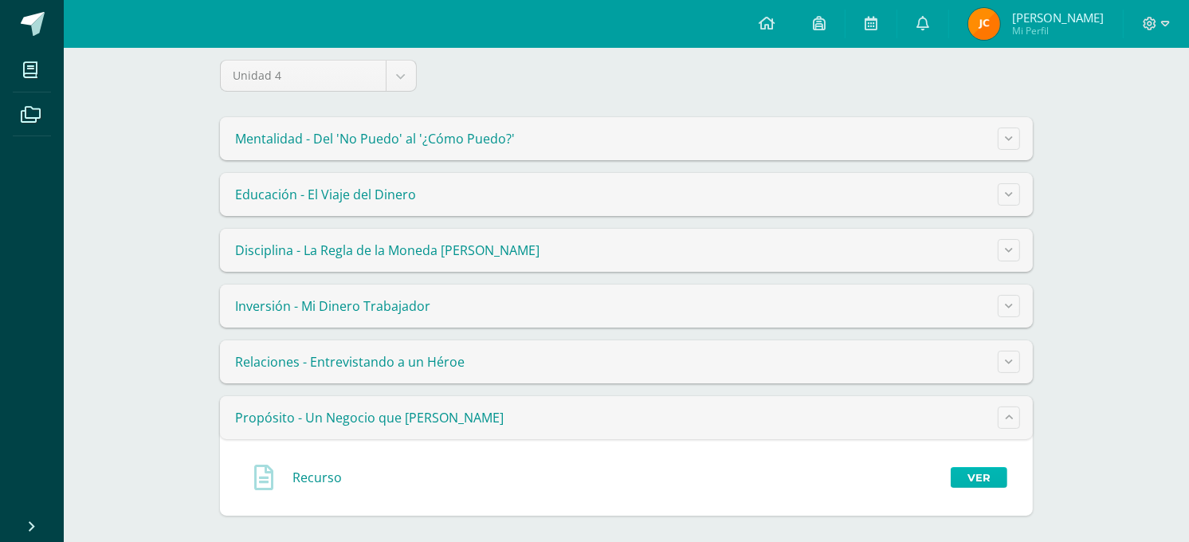
click at [986, 468] on link "Ver" at bounding box center [979, 477] width 57 height 21
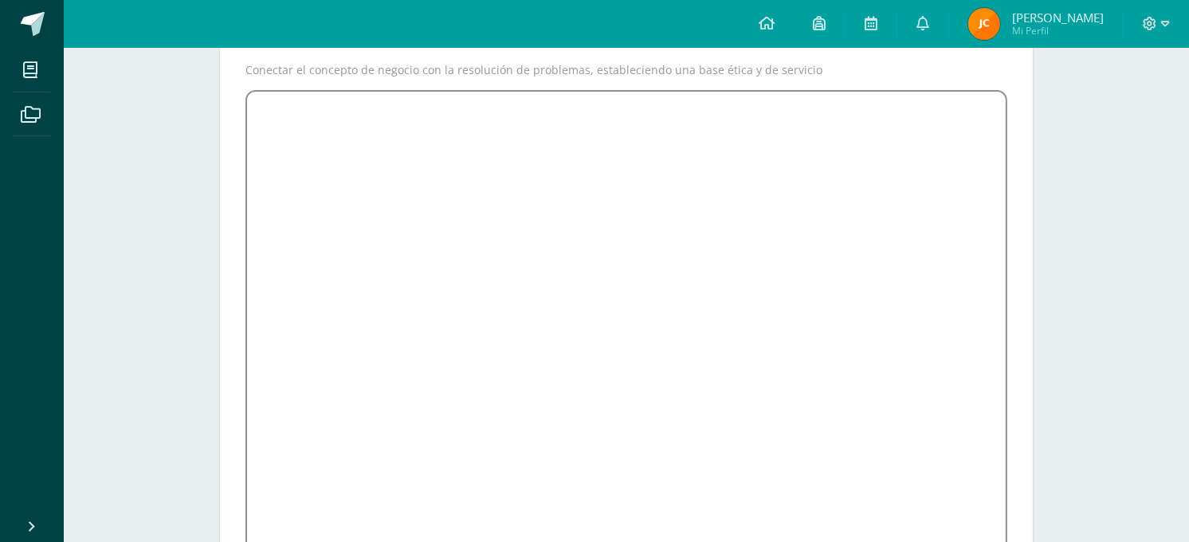
scroll to position [198, 0]
